Goal: Check status

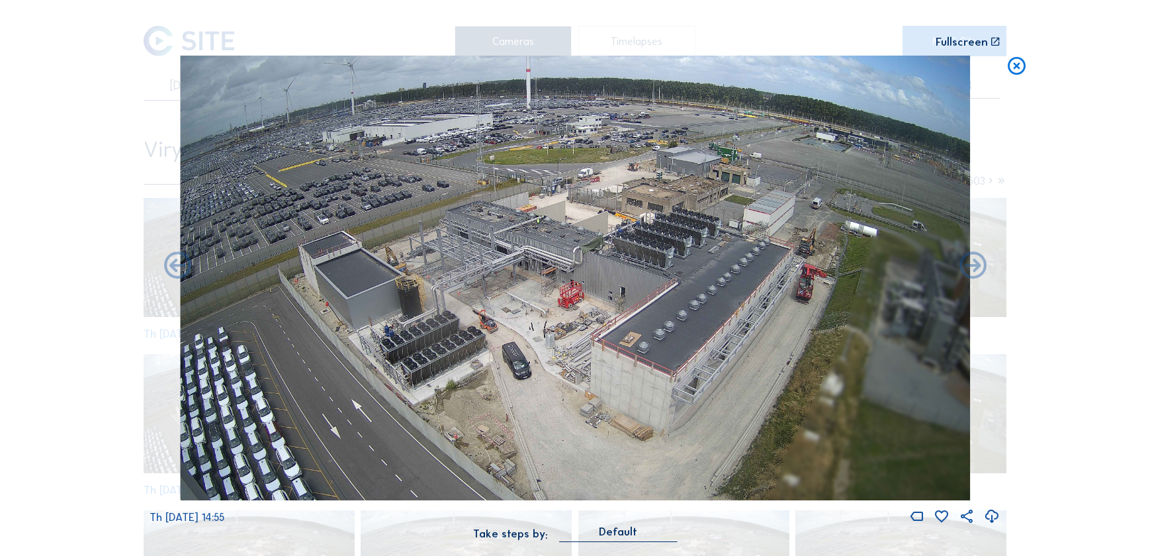
scroll to position [1046, 0]
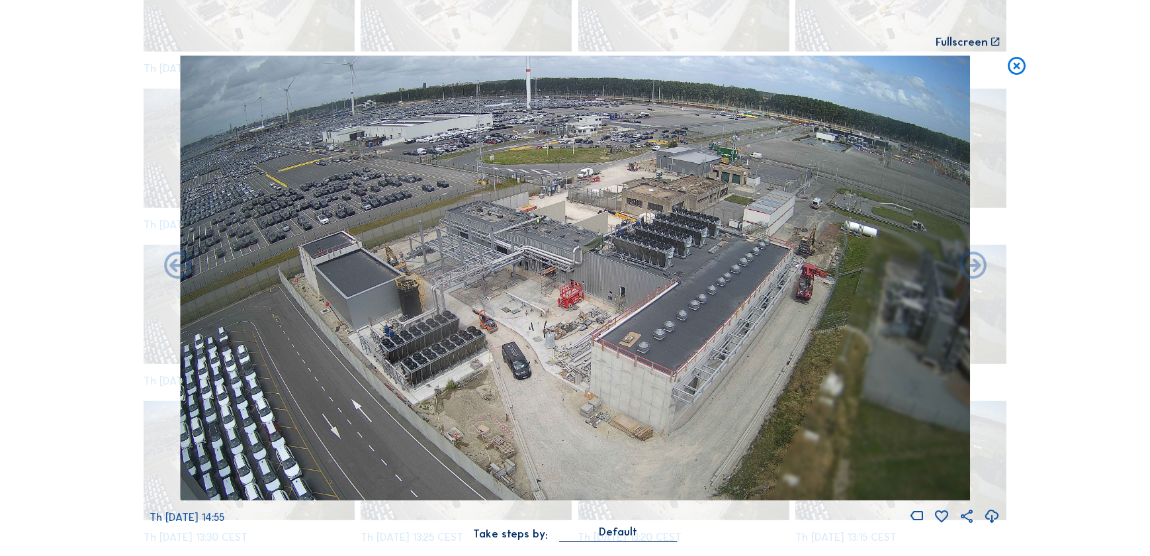
click at [1011, 66] on icon at bounding box center [1016, 67] width 22 height 22
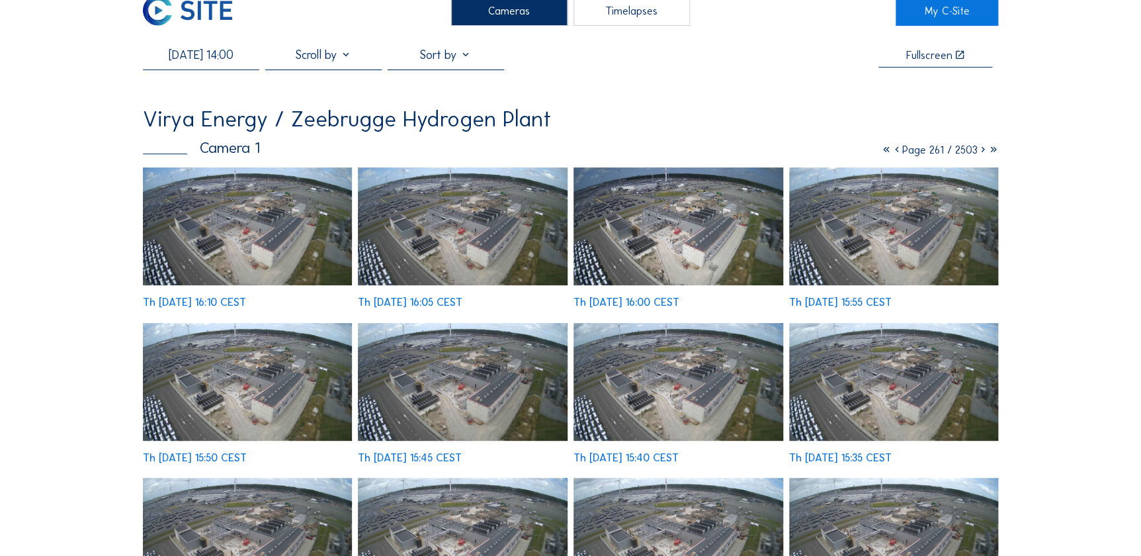
scroll to position [0, 0]
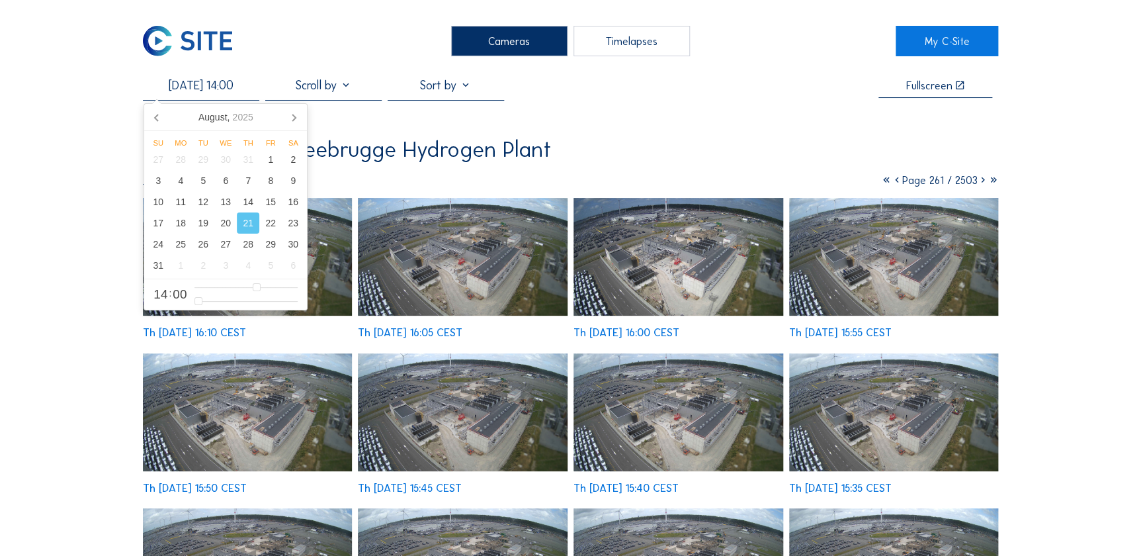
click at [191, 87] on input "[DATE] 14:00" at bounding box center [201, 85] width 116 height 15
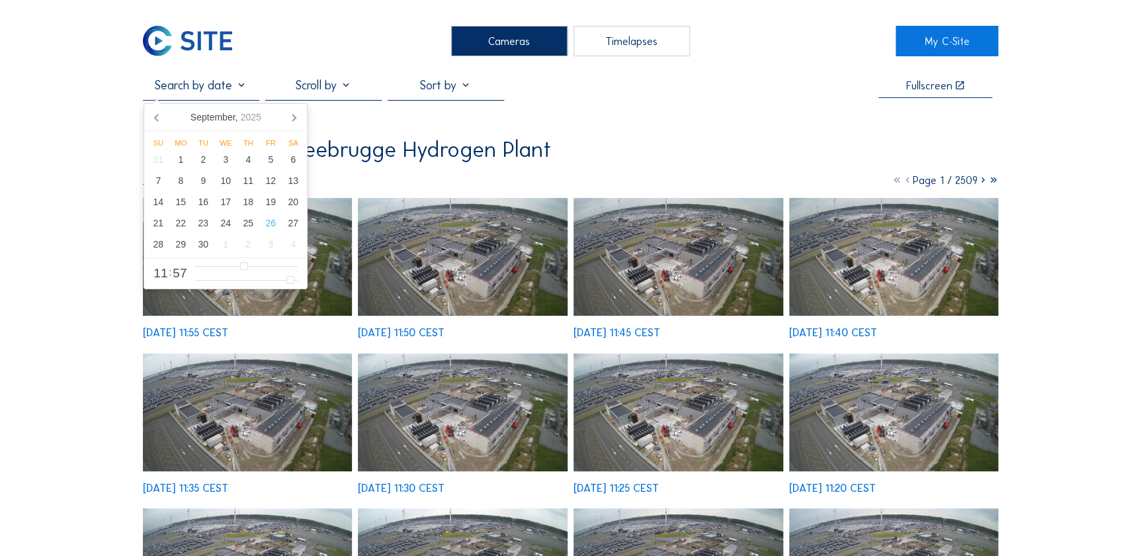
click at [215, 85] on input "text" at bounding box center [201, 85] width 116 height 15
click at [245, 232] on div "25" at bounding box center [248, 222] width 22 height 21
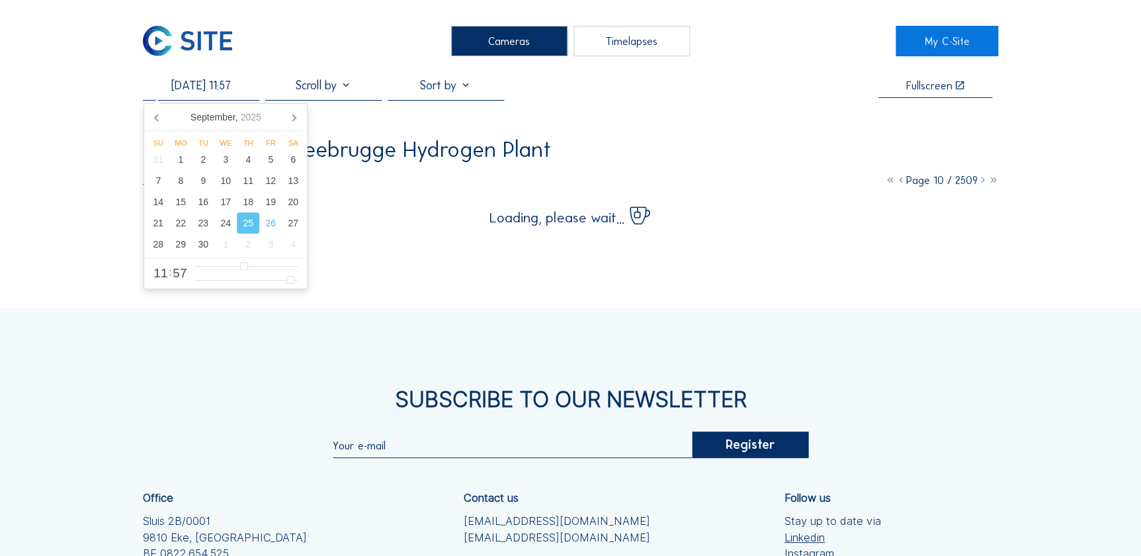
click at [110, 271] on div "Cameras Timelapses My C-Site 25/09/2025 11:57 Fullscreen Virya Energy / Zeebrug…" at bounding box center [570, 374] width 1141 height 748
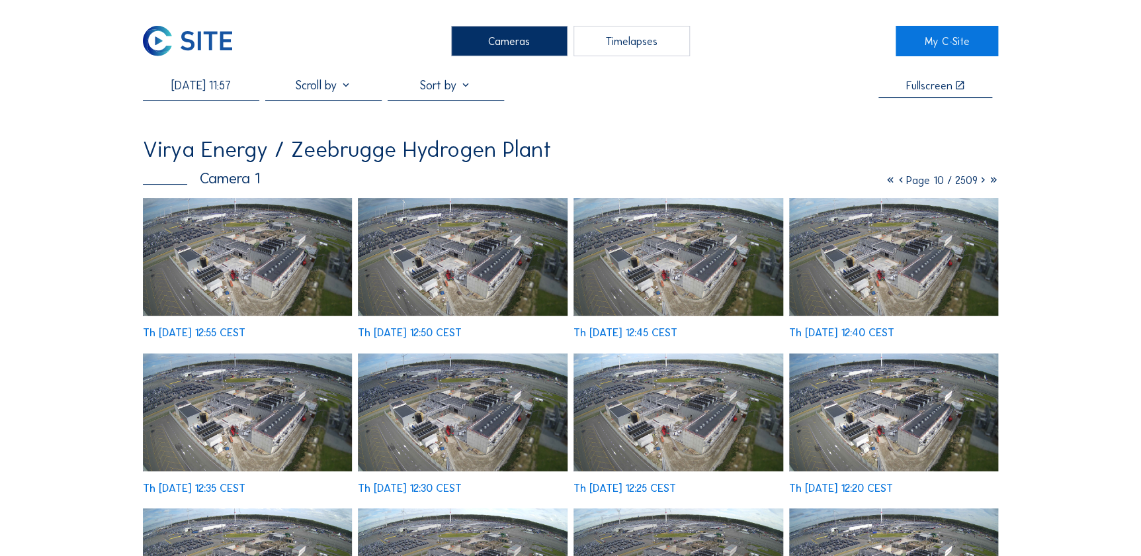
click at [192, 264] on img at bounding box center [248, 257] width 210 height 118
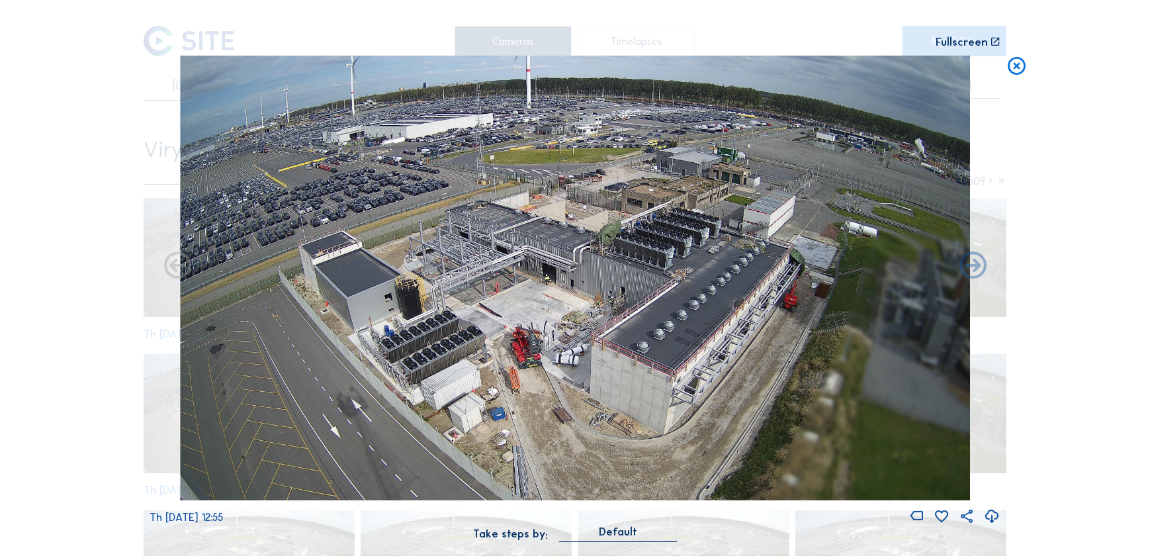
click at [1016, 63] on icon at bounding box center [1016, 67] width 22 height 22
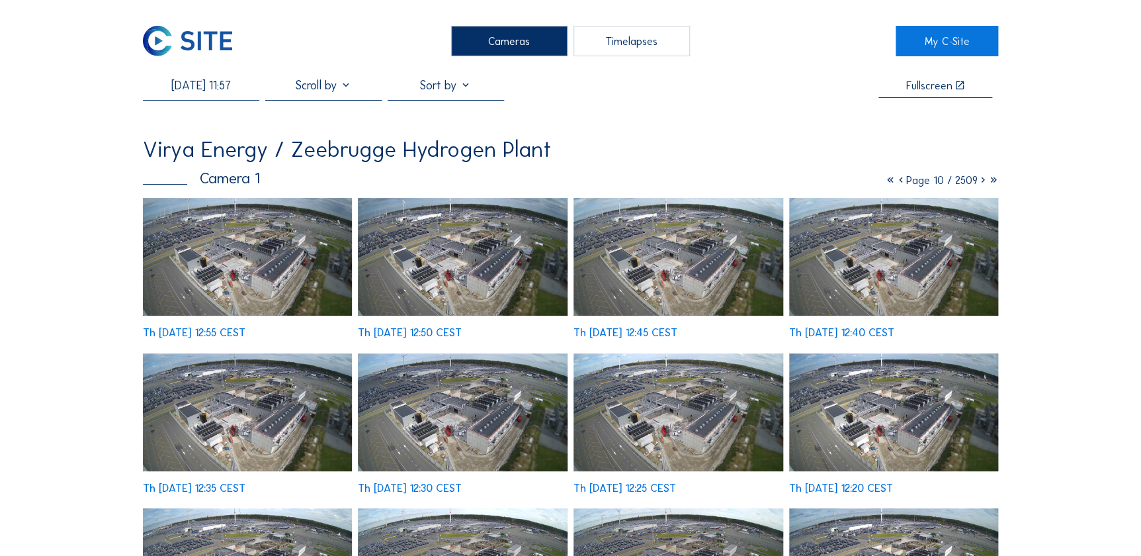
click at [227, 96] on div "25/09/2025 11:57" at bounding box center [201, 89] width 116 height 22
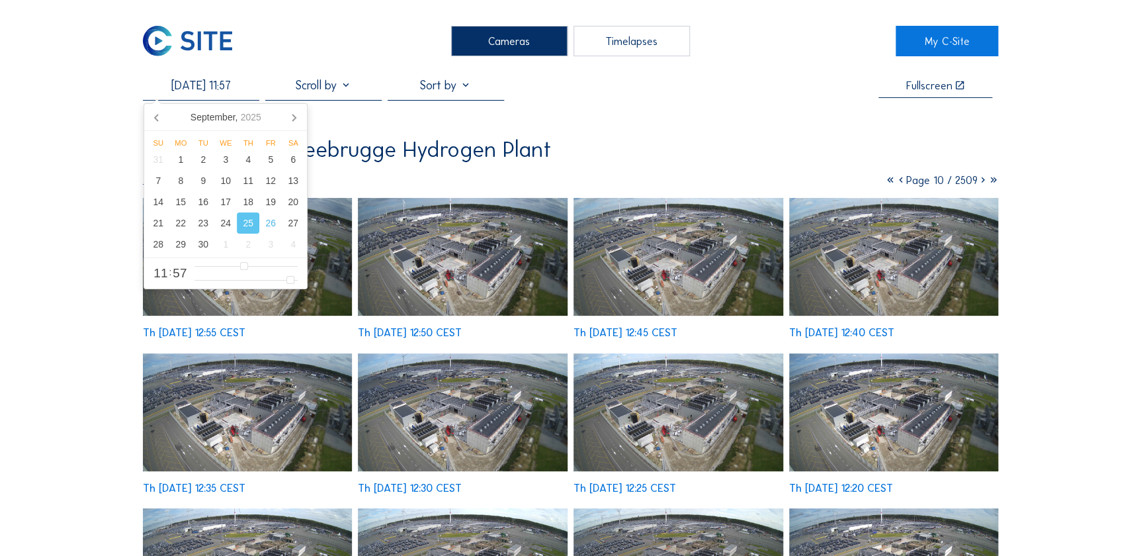
click at [226, 86] on input "25/09/2025 11:57" at bounding box center [201, 85] width 116 height 15
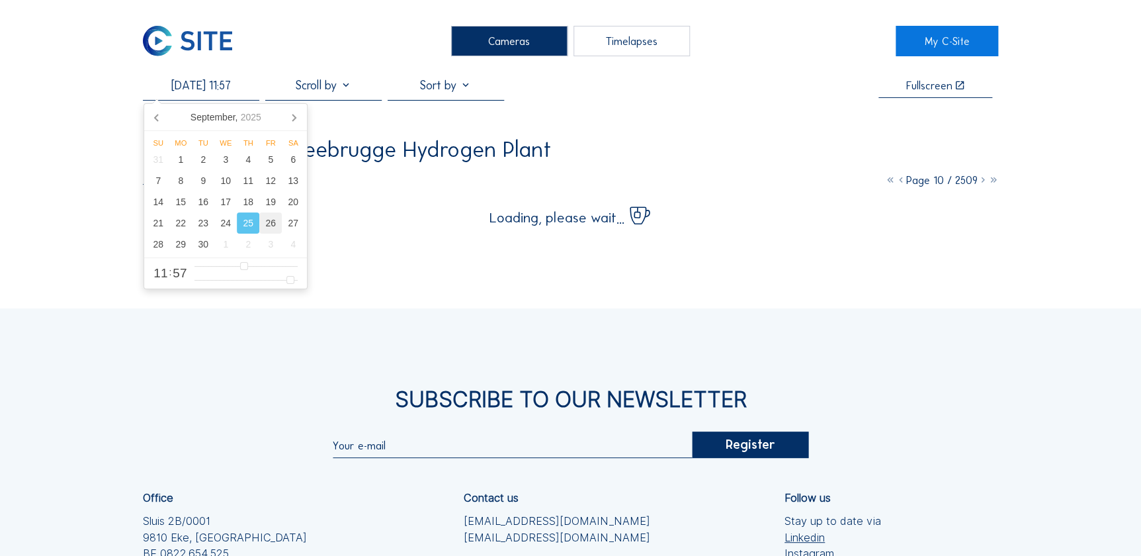
click at [265, 219] on div "26" at bounding box center [270, 222] width 22 height 21
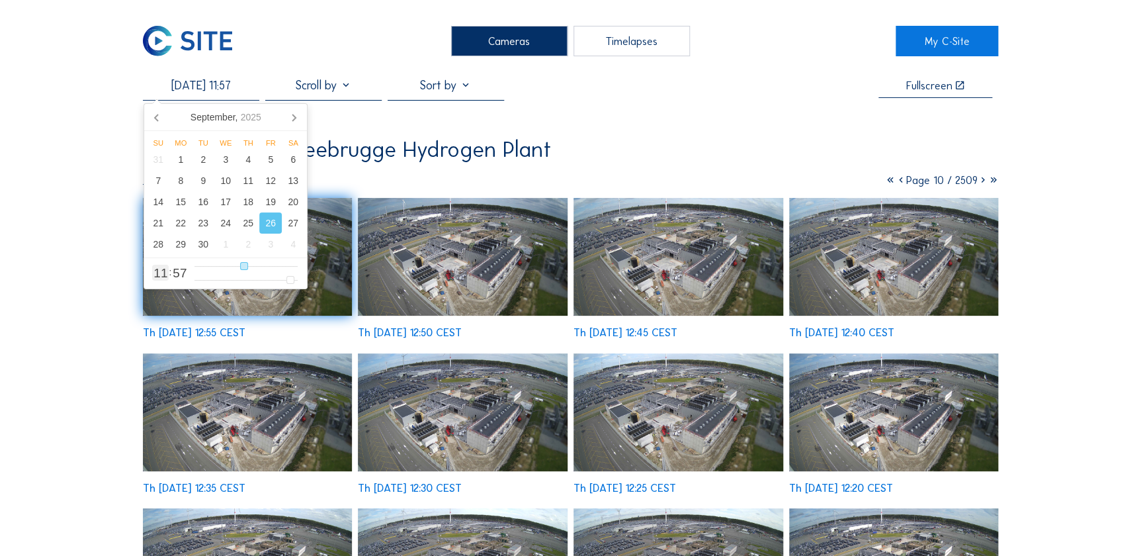
type input "26/09/2025 10:57"
type input "10"
type input "26/09/2025 09:57"
type input "9"
type input "26/09/2025 08:57"
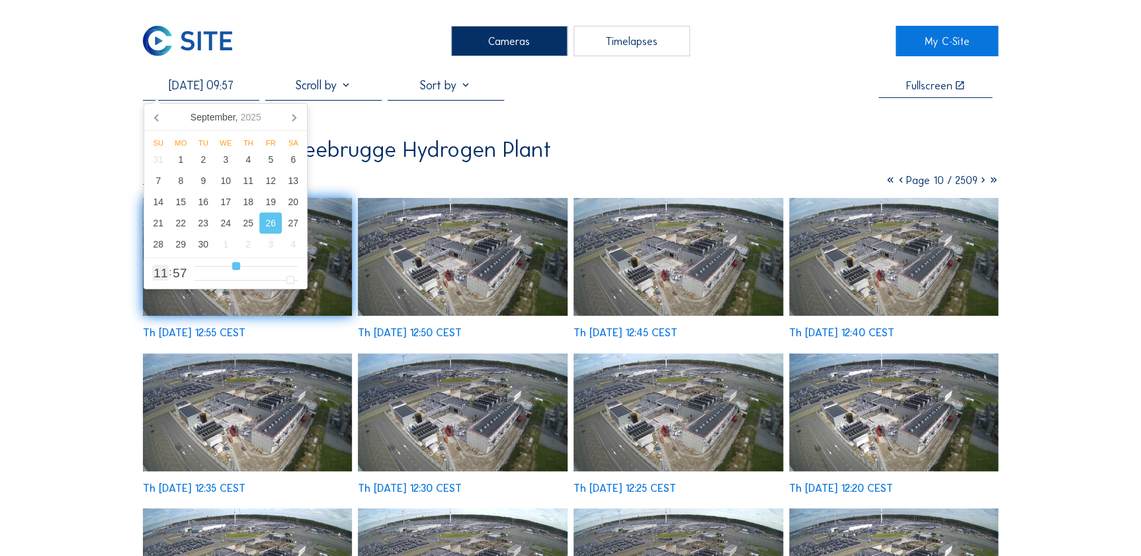
type input "8"
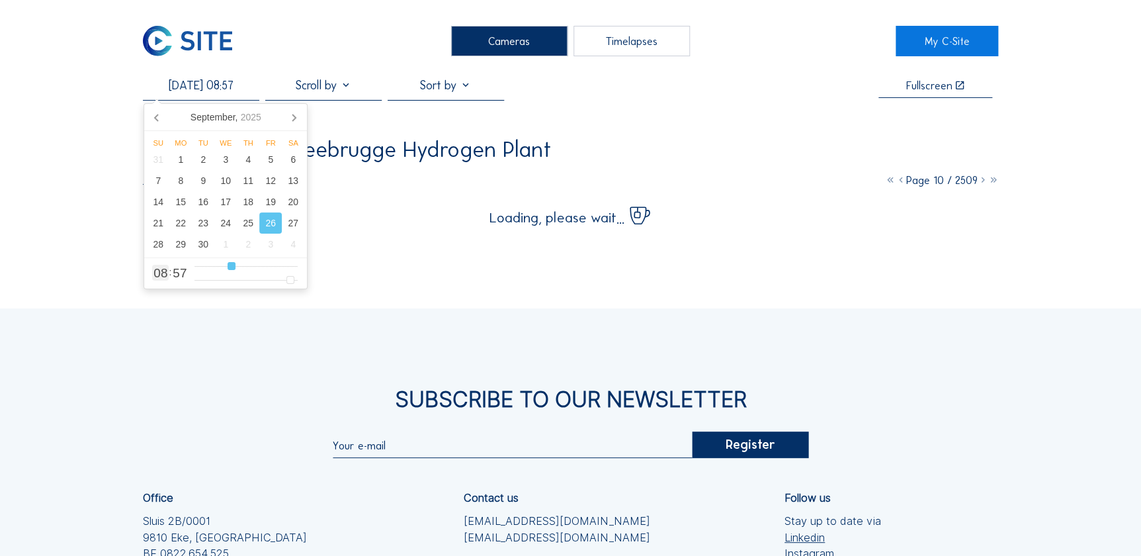
type input "26/09/2025 07:57"
type input "7"
type input "26/09/2025 06:57"
drag, startPoint x: 242, startPoint y: 265, endPoint x: 223, endPoint y: 268, distance: 19.5
type input "6"
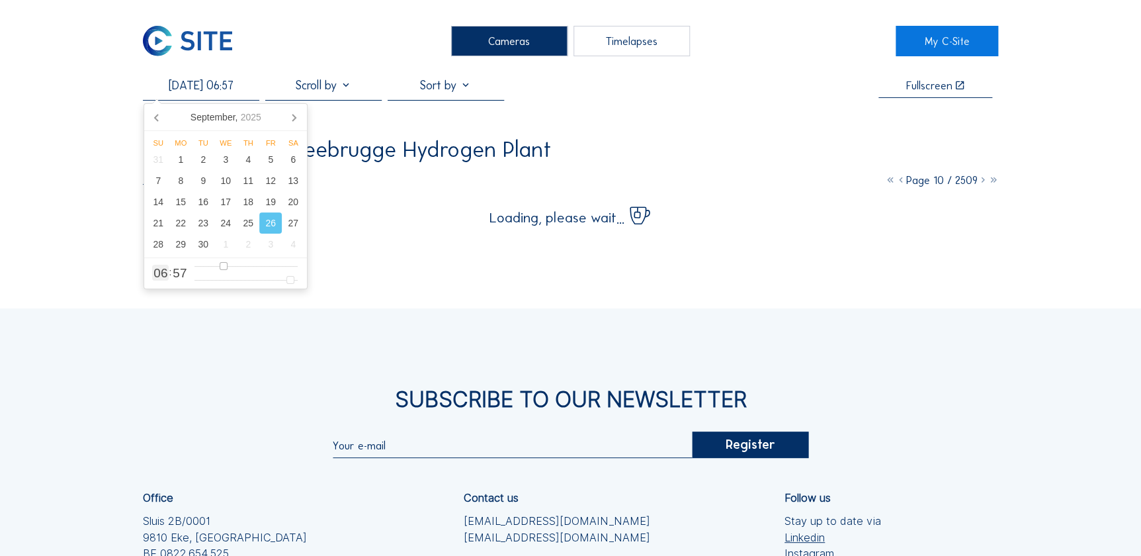
click at [223, 268] on input "range" at bounding box center [245, 266] width 103 height 11
click at [97, 237] on div "Cameras Timelapses My C-Site 26/09/2025 06:57 Fullscreen Virya Energy / Zeebrug…" at bounding box center [570, 374] width 1141 height 748
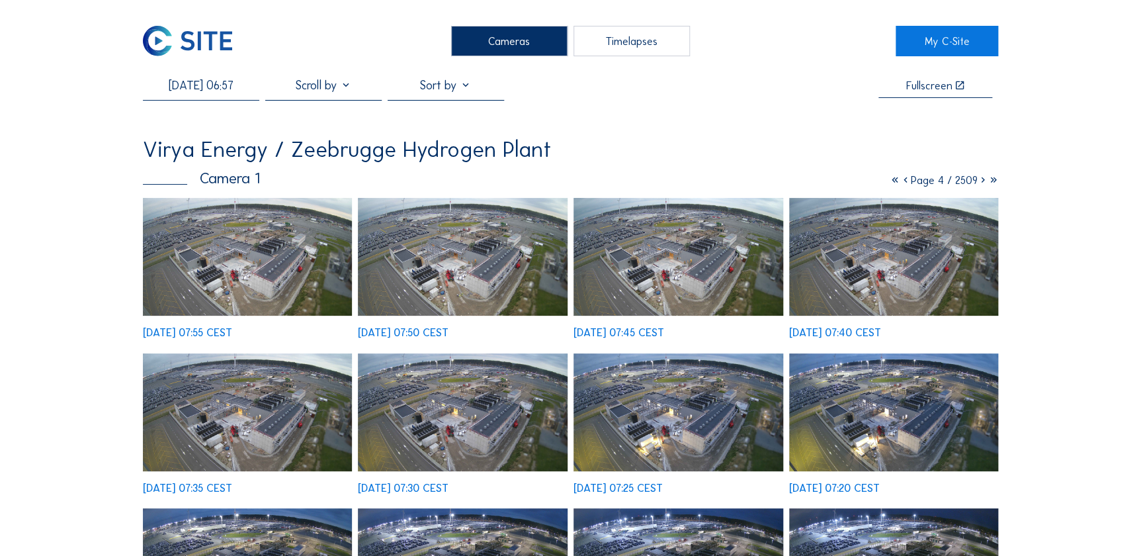
click at [862, 270] on img at bounding box center [894, 257] width 210 height 118
